Goal: Task Accomplishment & Management: Manage account settings

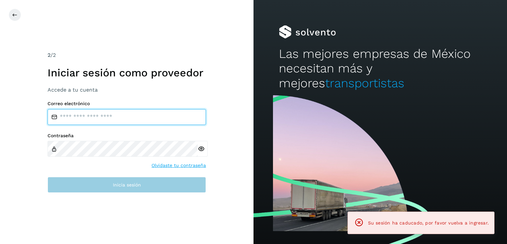
type input "**********"
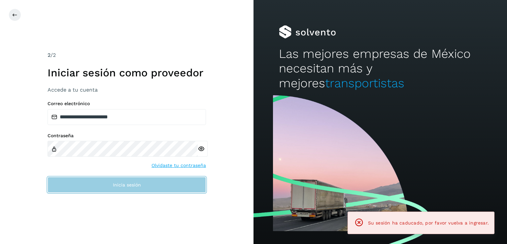
click at [106, 187] on button "Inicia sesión" at bounding box center [127, 185] width 158 height 16
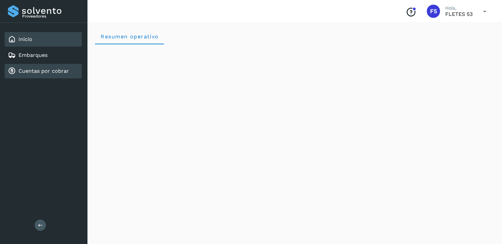
click at [54, 69] on link "Cuentas por cobrar" at bounding box center [43, 71] width 51 height 6
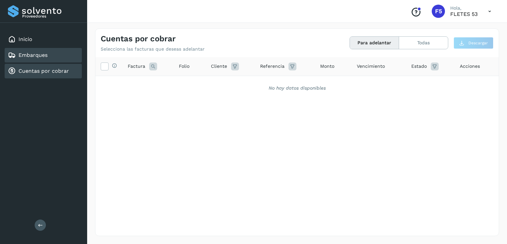
click at [43, 56] on link "Embarques" at bounding box center [32, 55] width 29 height 6
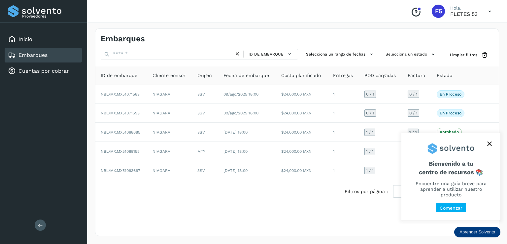
click at [489, 146] on icon "close," at bounding box center [489, 144] width 4 height 4
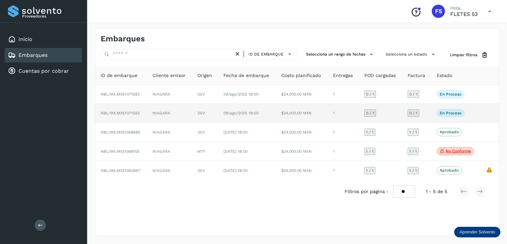
click at [440, 112] on p "En proceso" at bounding box center [451, 113] width 22 height 5
click at [320, 112] on td "$24,000.00 MXN" at bounding box center [302, 113] width 52 height 19
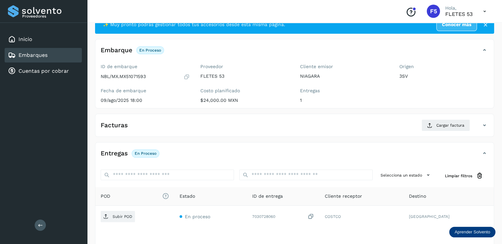
scroll to position [33, 0]
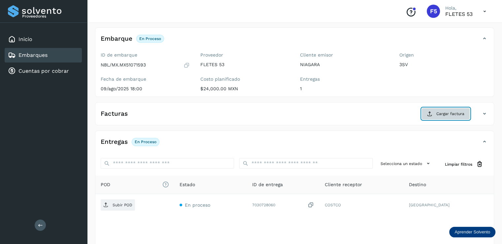
click at [435, 116] on button "Cargar factura" at bounding box center [446, 114] width 49 height 12
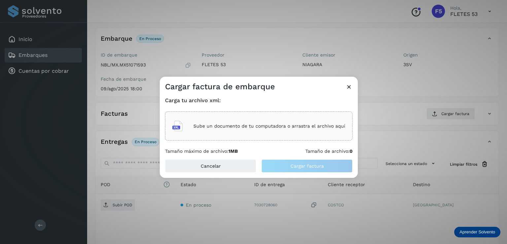
click at [251, 123] on p "Sube un documento de tu computadora o arrastra el archivo aquí" at bounding box center [269, 126] width 152 height 6
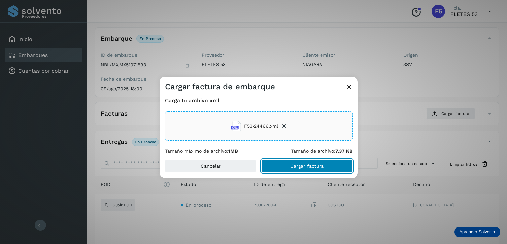
click at [296, 167] on span "Cargar factura" at bounding box center [307, 165] width 33 height 5
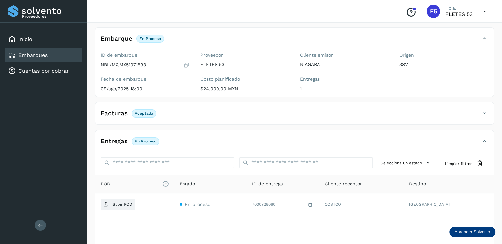
click at [143, 140] on p "En proceso" at bounding box center [146, 141] width 22 height 5
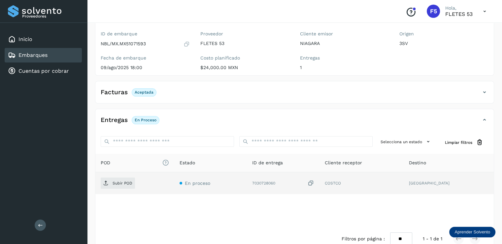
scroll to position [69, 0]
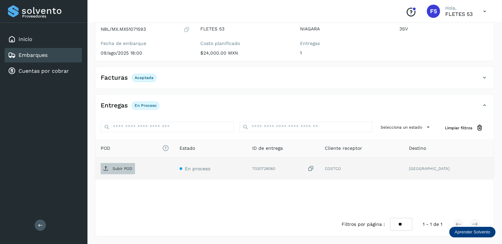
click at [126, 166] on p "Subir POD" at bounding box center [123, 168] width 20 height 5
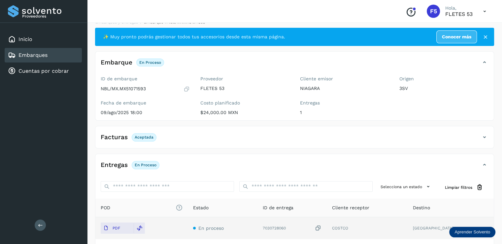
scroll to position [0, 0]
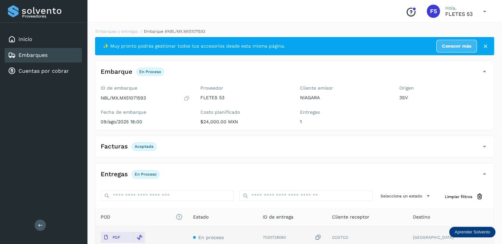
click at [48, 56] on div "Embarques" at bounding box center [43, 55] width 77 height 15
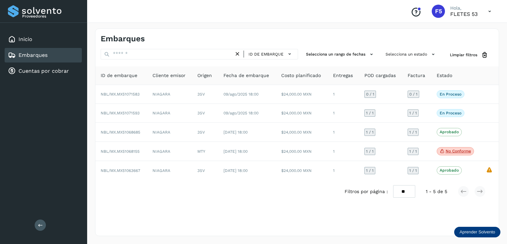
click at [48, 56] on div "Embarques" at bounding box center [43, 55] width 77 height 15
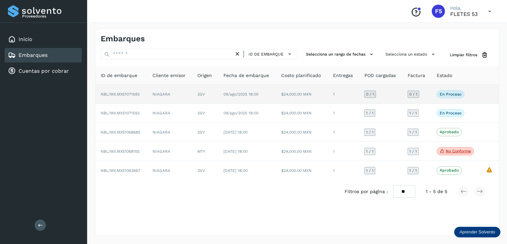
click at [312, 88] on td "$24,000.00 MXN" at bounding box center [302, 94] width 52 height 19
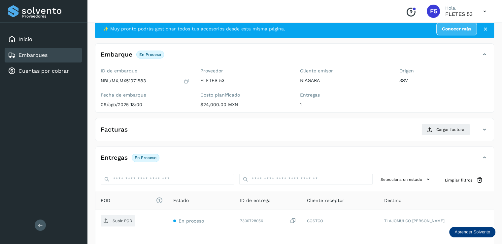
scroll to position [33, 0]
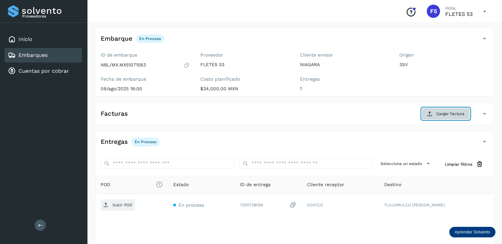
click at [439, 111] on span "Cargar factura" at bounding box center [451, 114] width 28 height 6
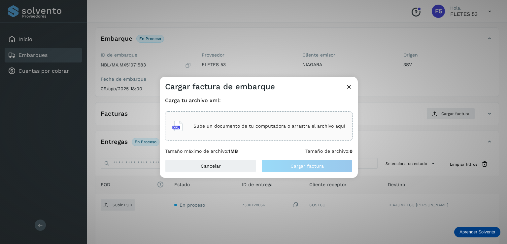
click at [346, 86] on icon at bounding box center [349, 86] width 7 height 7
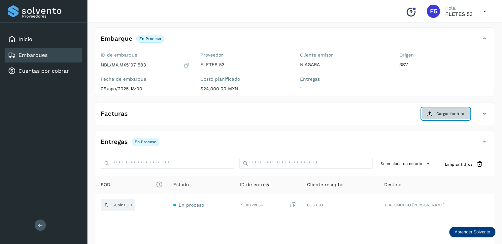
click at [451, 112] on span "Cargar factura" at bounding box center [451, 114] width 28 height 6
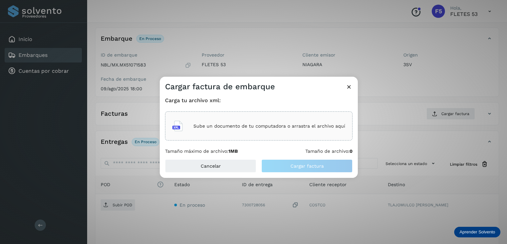
click at [241, 123] on p "Sube un documento de tu computadora o arrastra el archivo aquí" at bounding box center [269, 126] width 152 height 6
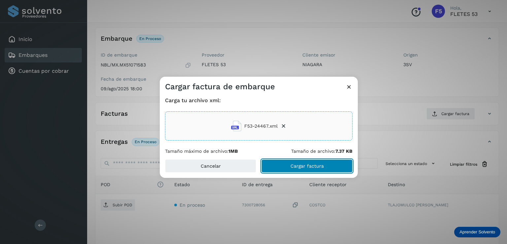
click at [293, 167] on span "Cargar factura" at bounding box center [307, 165] width 33 height 5
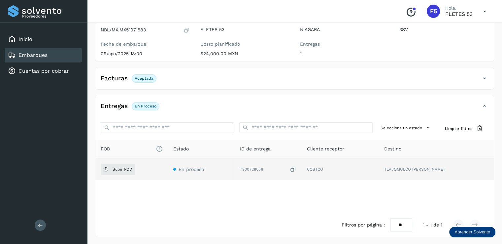
scroll to position [69, 0]
click at [126, 166] on p "Subir POD" at bounding box center [123, 168] width 20 height 5
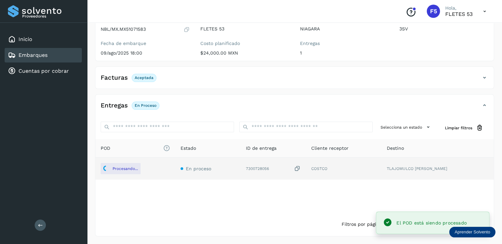
click at [52, 50] on div "Embarques" at bounding box center [43, 55] width 77 height 15
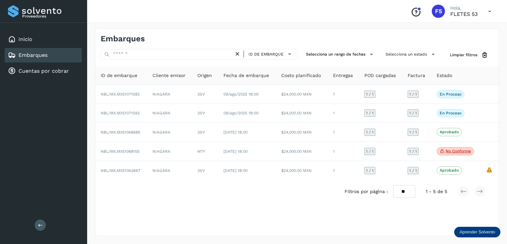
click at [404, 228] on div "Embarques ID de embarque Selecciona un rango de fechas Selecciona un estado Lim…" at bounding box center [297, 131] width 404 height 207
click at [415, 214] on div "Embarques ID de embarque Selecciona un rango de fechas Selecciona un estado Lim…" at bounding box center [297, 131] width 404 height 207
